Goal: Transaction & Acquisition: Obtain resource

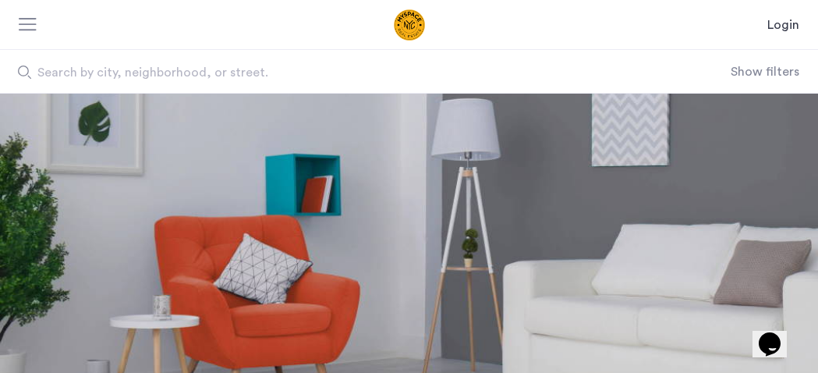
click at [797, 71] on button "Show filters" at bounding box center [764, 71] width 69 height 19
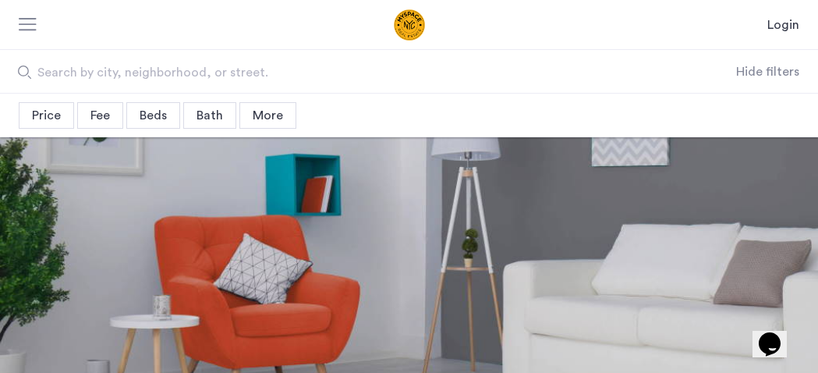
click at [43, 114] on div "Price" at bounding box center [46, 115] width 55 height 26
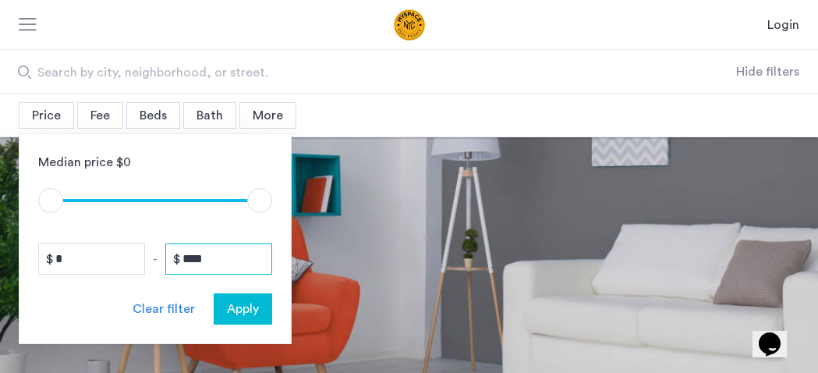
click at [223, 264] on input "****" at bounding box center [218, 258] width 107 height 31
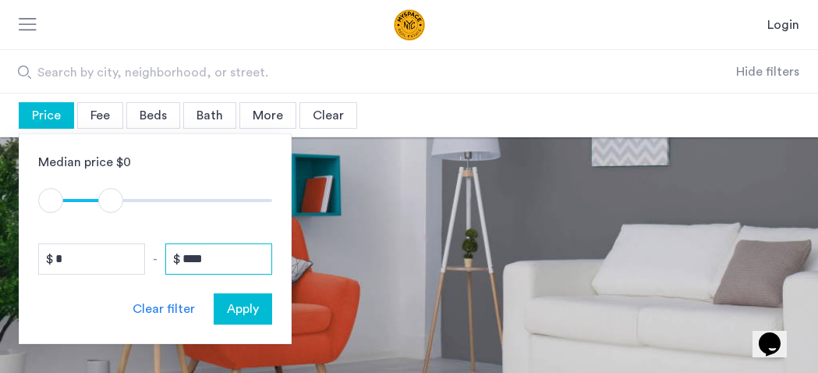
type input "****"
click at [285, 114] on div "More" at bounding box center [267, 115] width 57 height 26
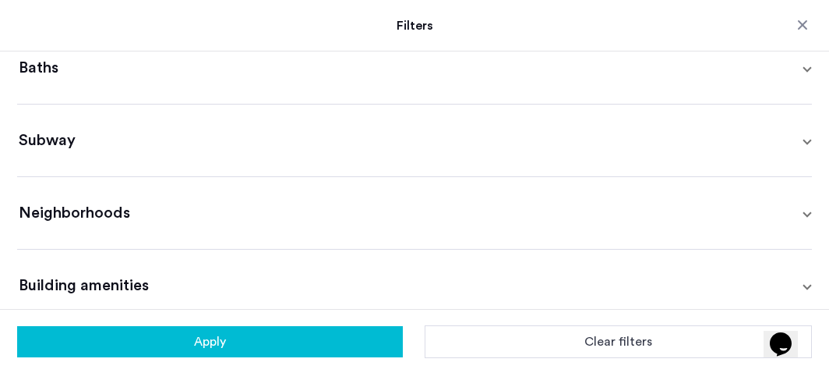
scroll to position [535, 0]
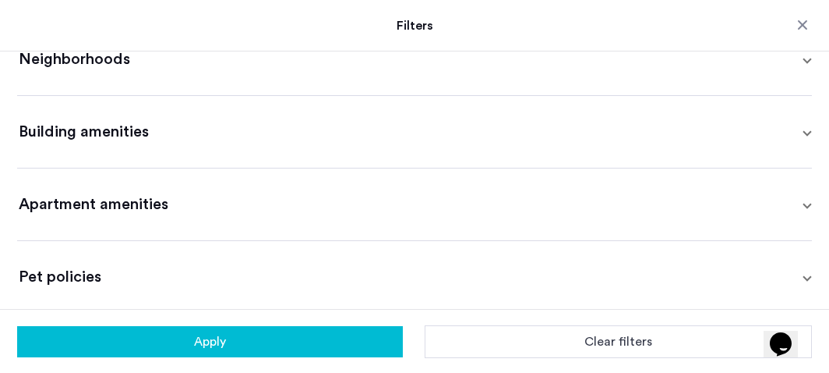
click at [191, 262] on mat-expansion-panel-header "Pet policies" at bounding box center [414, 277] width 795 height 72
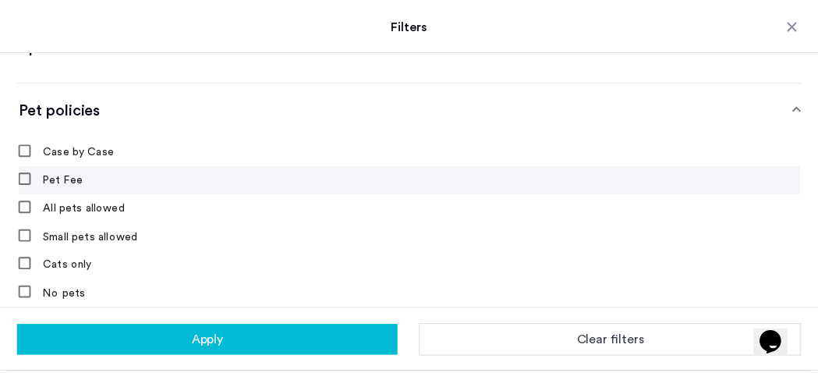
scroll to position [723, 0]
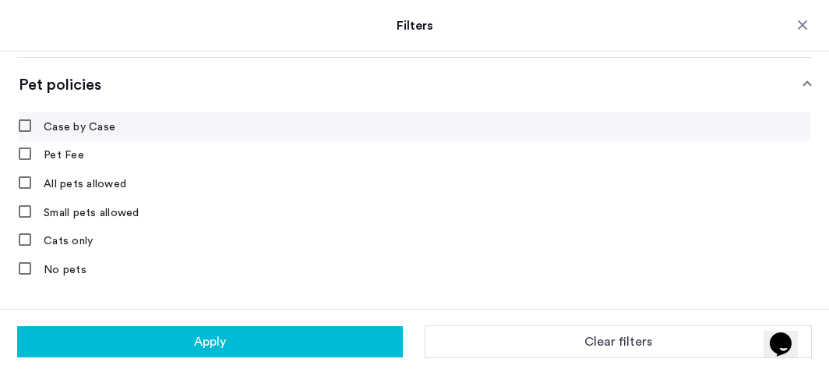
click at [71, 125] on label "Case by Case" at bounding box center [78, 127] width 75 height 12
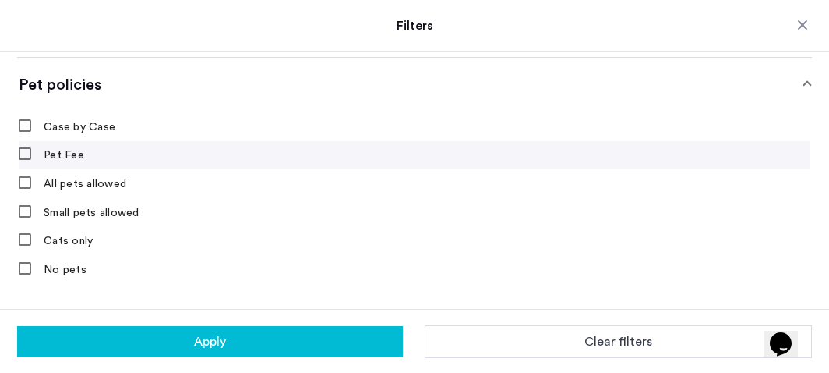
click at [55, 150] on label "Pet Fee" at bounding box center [63, 155] width 44 height 12
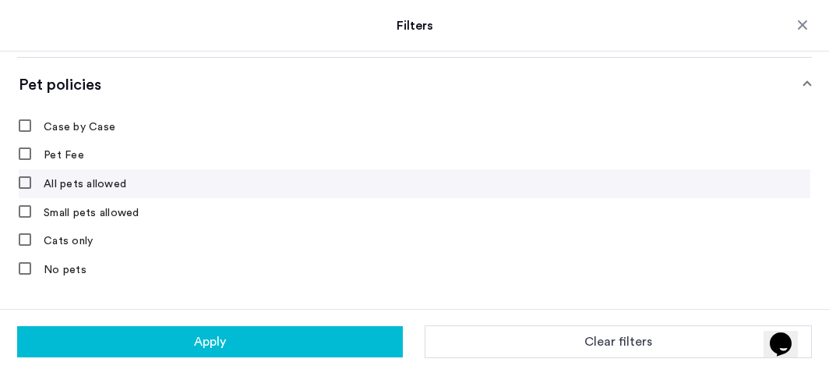
click at [41, 179] on label "All pets allowed" at bounding box center [84, 184] width 86 height 12
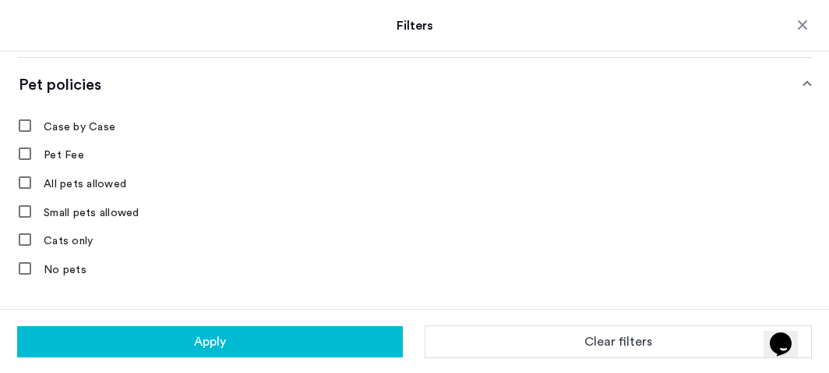
click at [361, 337] on button "Apply" at bounding box center [210, 341] width 386 height 31
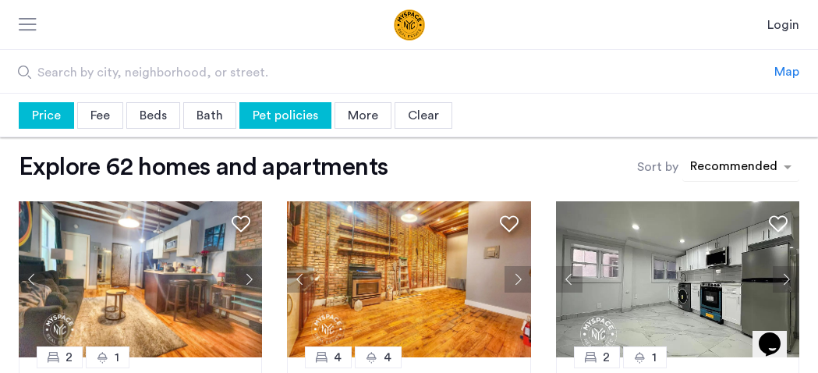
click at [733, 168] on div "sort-apartment" at bounding box center [733, 168] width 92 height 21
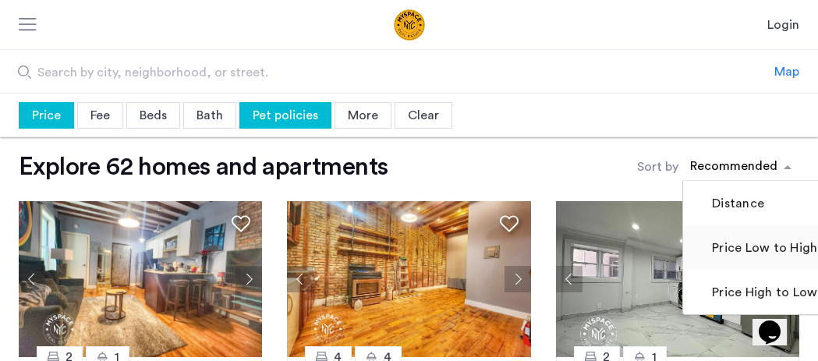
click at [738, 257] on label "Price Low to High" at bounding box center [762, 247] width 108 height 19
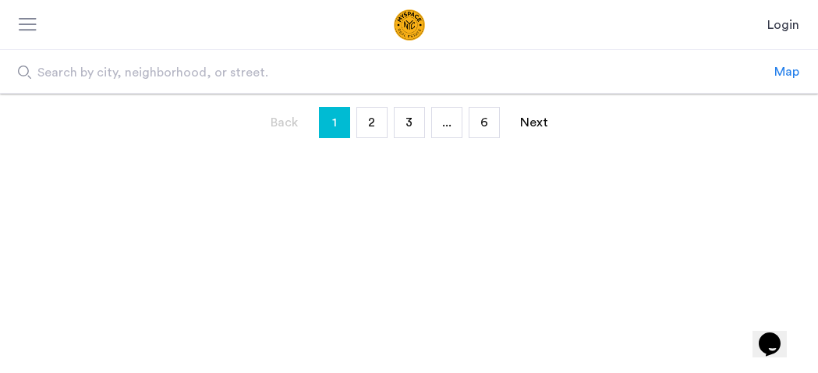
scroll to position [161, 0]
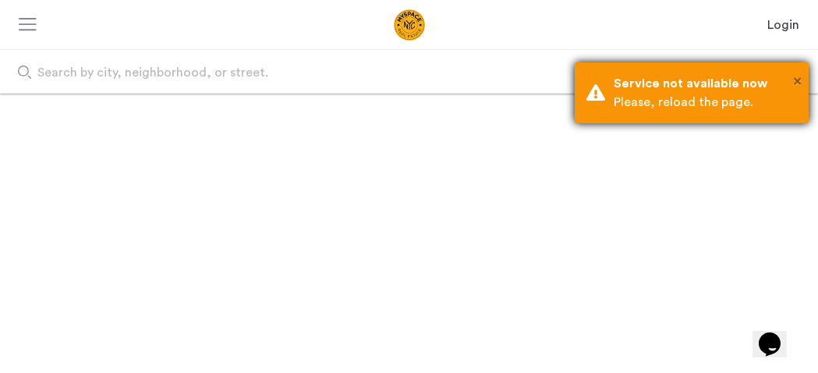
click at [800, 80] on span "×" at bounding box center [797, 81] width 9 height 16
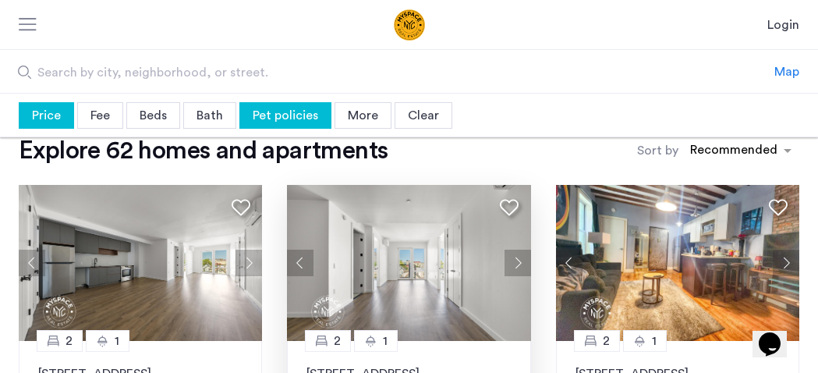
scroll to position [122, 0]
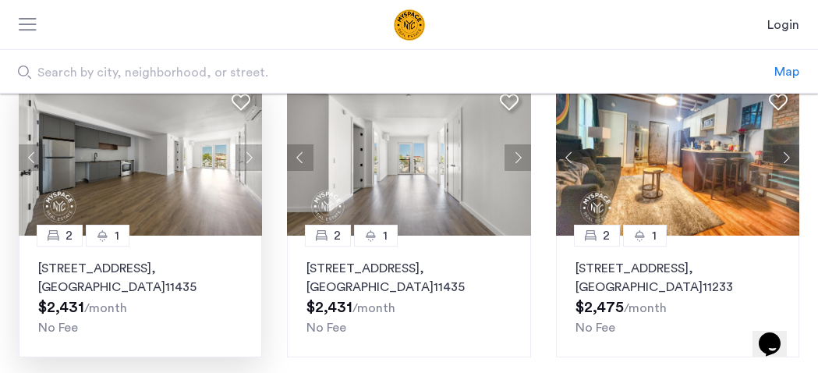
click at [123, 273] on p "95-08 147th Place, Unit 408, Queens , NY 11435" at bounding box center [140, 277] width 204 height 37
